Goal: Find specific page/section: Find specific page/section

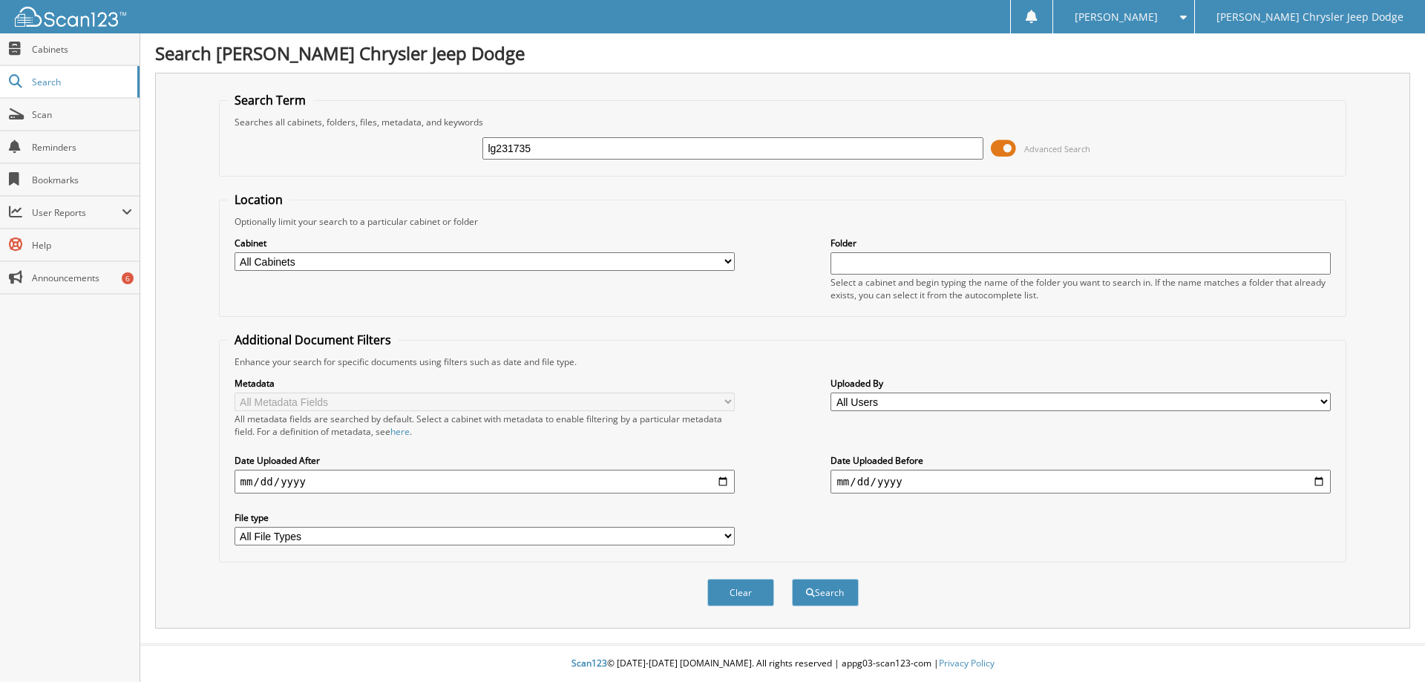
type input "lg231735"
click at [792, 579] on button "Search" at bounding box center [825, 592] width 67 height 27
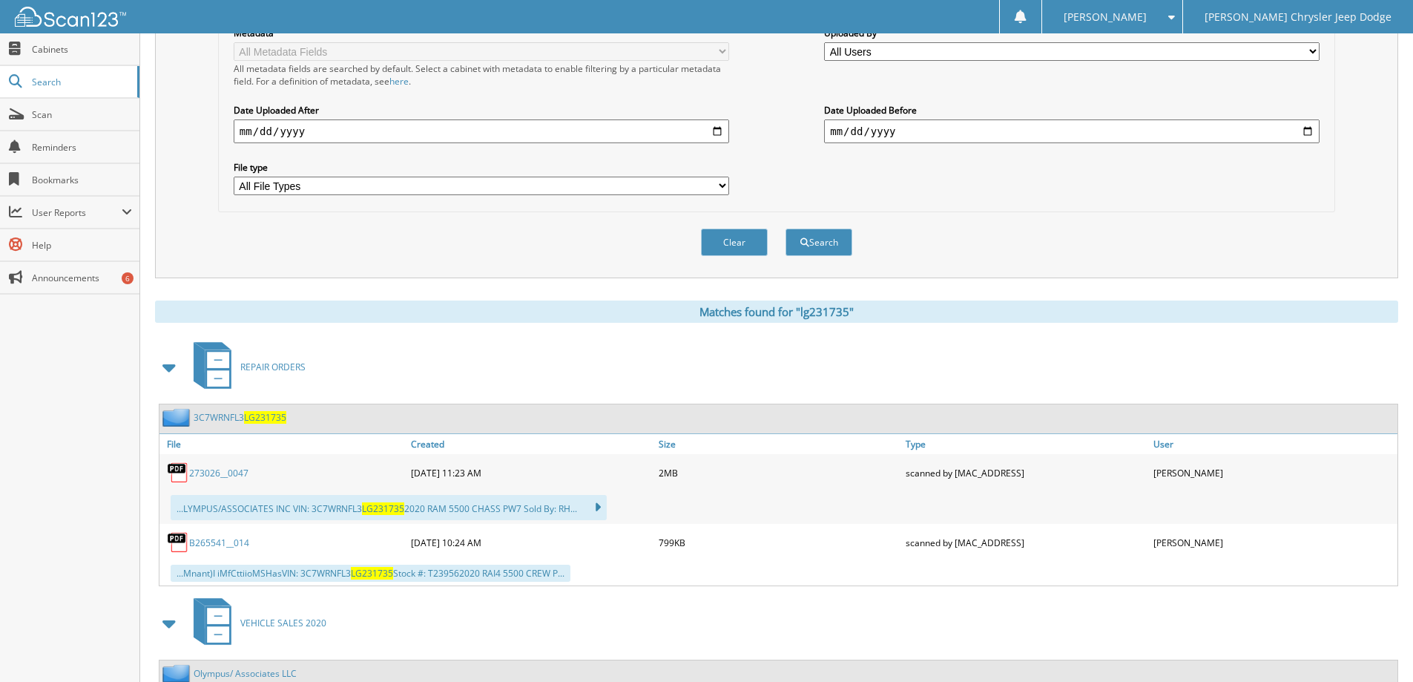
scroll to position [445, 0]
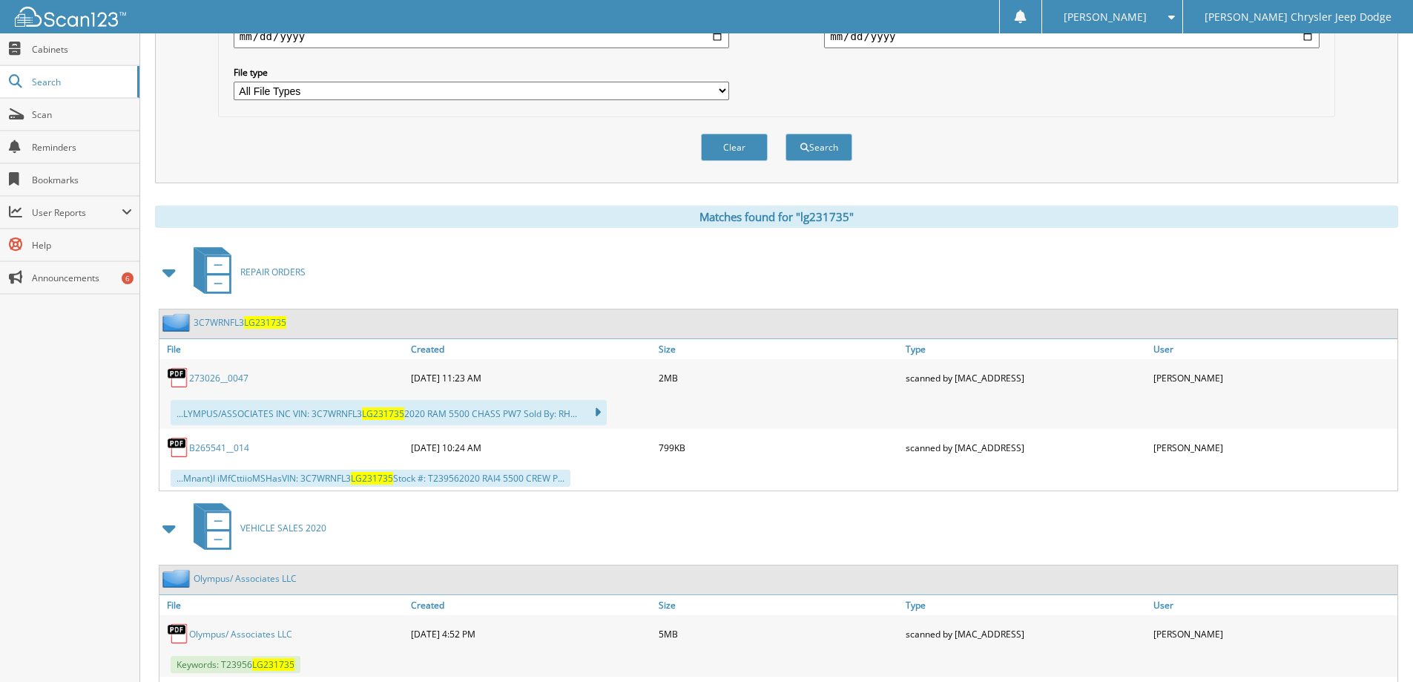
click at [170, 270] on span at bounding box center [170, 272] width 21 height 27
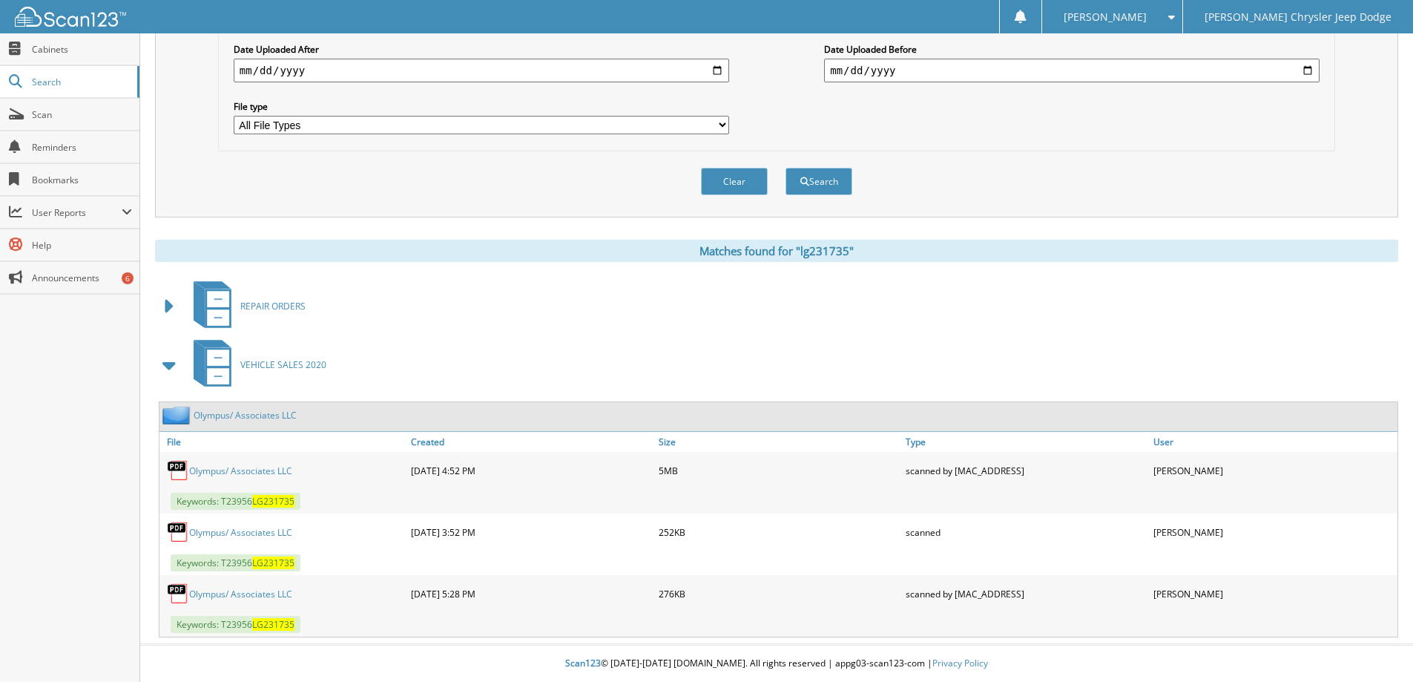
scroll to position [412, 0]
click at [262, 470] on link "Olympus/ Associates LLC" at bounding box center [240, 470] width 103 height 13
